Goal: Task Accomplishment & Management: Use online tool/utility

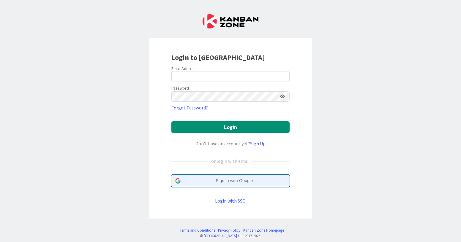
click at [223, 180] on span "Sign in with Google" at bounding box center [234, 181] width 103 height 6
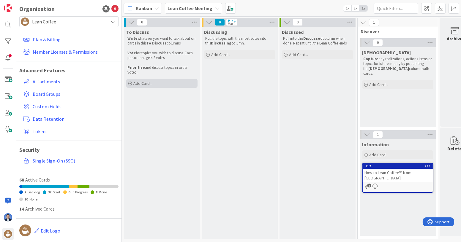
click at [171, 82] on div "Add Card..." at bounding box center [161, 83] width 71 height 9
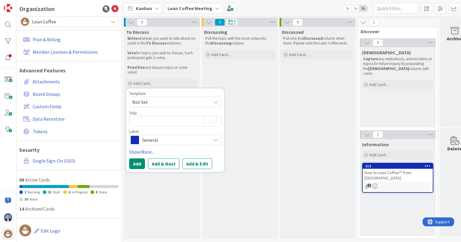
click at [165, 141] on span "General" at bounding box center [175, 140] width 66 height 8
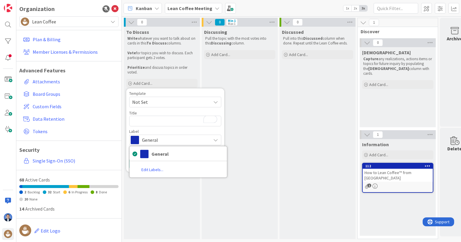
click at [167, 138] on span "General" at bounding box center [175, 140] width 66 height 8
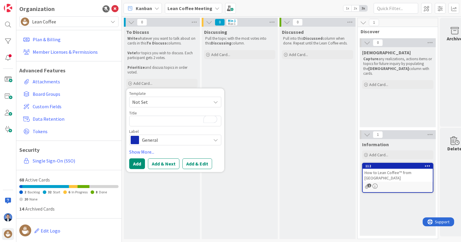
click at [178, 141] on span "General" at bounding box center [175, 140] width 66 height 8
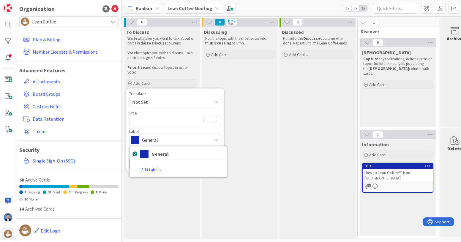
click at [178, 141] on span "General" at bounding box center [175, 140] width 66 height 8
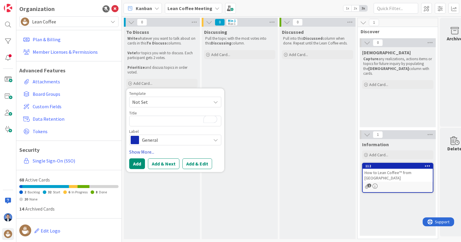
click at [149, 152] on link "Show More..." at bounding box center [175, 151] width 92 height 7
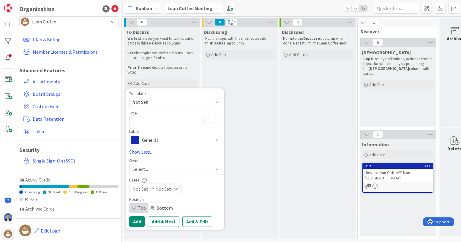
click at [148, 151] on link "Show Less..." at bounding box center [175, 151] width 92 height 7
